Goal: Find specific page/section: Find specific page/section

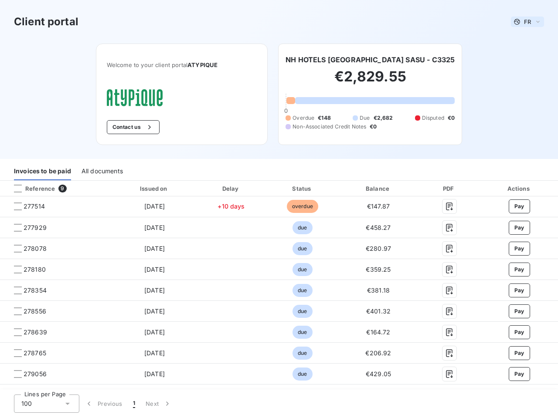
click at [524, 22] on span "FR" at bounding box center [527, 21] width 7 height 7
click at [128, 127] on button "Contact us" at bounding box center [133, 127] width 53 height 14
click at [42, 171] on div "Invoices to be paid" at bounding box center [42, 171] width 57 height 18
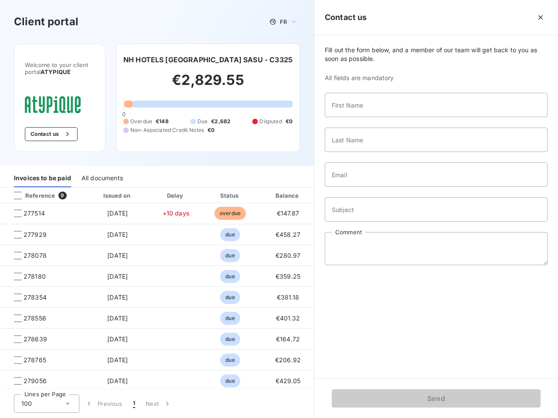
click at [102, 171] on div "All documents" at bounding box center [101, 178] width 41 height 18
